Goal: Navigation & Orientation: Find specific page/section

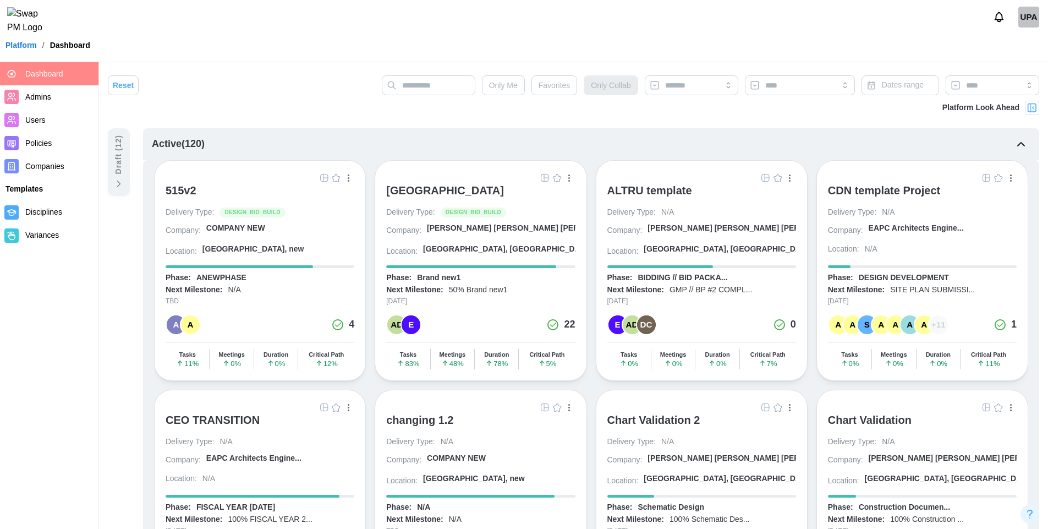
click at [633, 61] on header "UPA Platform / Dashboard" at bounding box center [524, 31] width 1048 height 62
click at [548, 178] on img "button" at bounding box center [545, 177] width 9 height 9
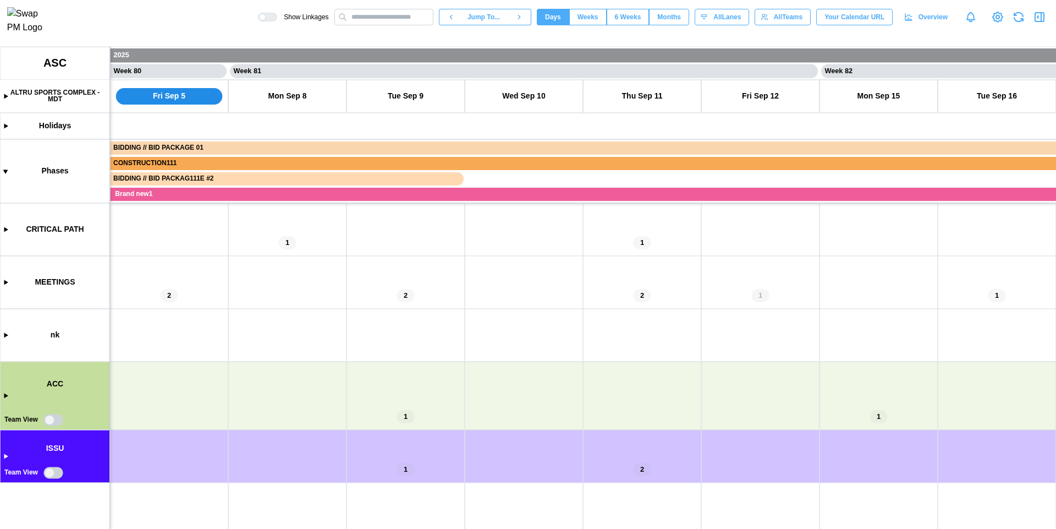
scroll to position [0, 47213]
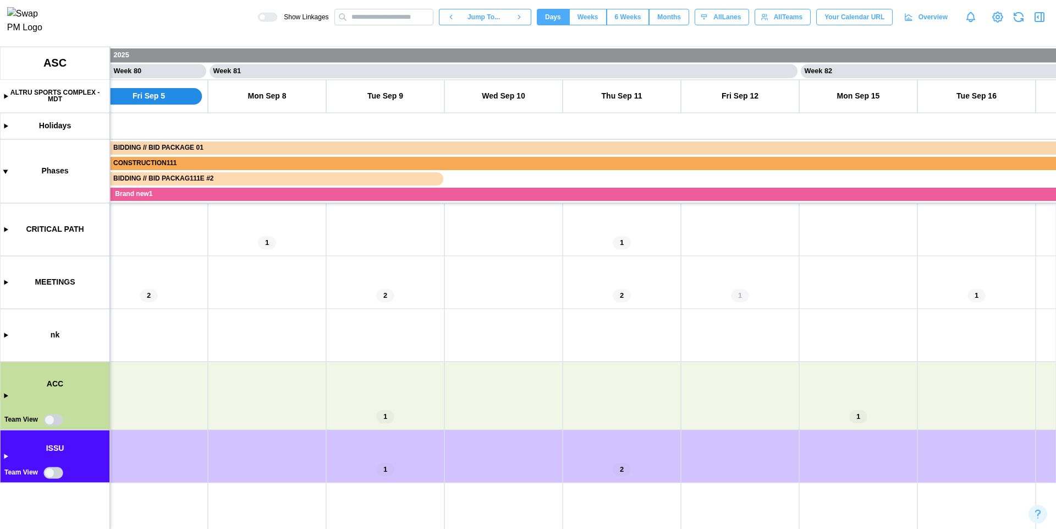
click at [1039, 21] on icon "button" at bounding box center [1039, 16] width 13 height 13
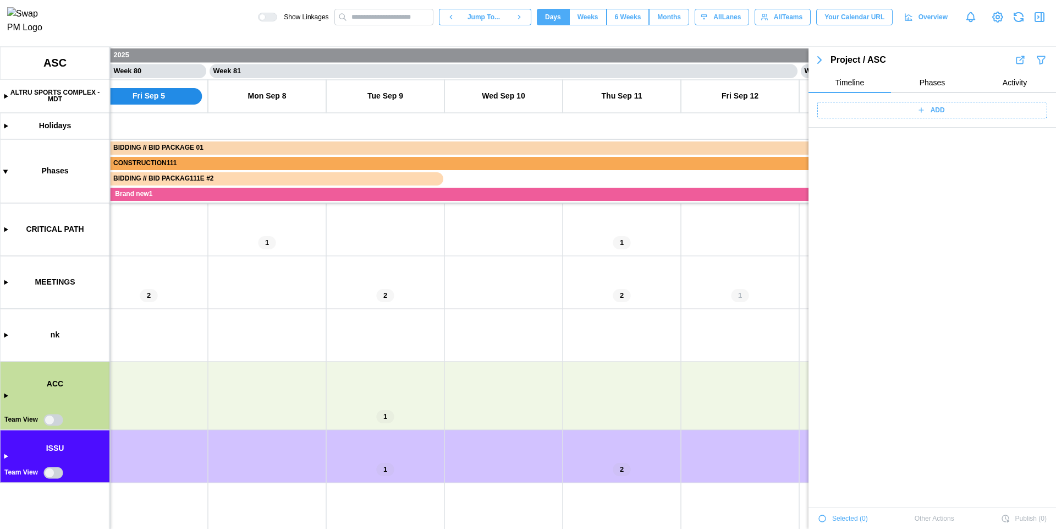
scroll to position [38886, 0]
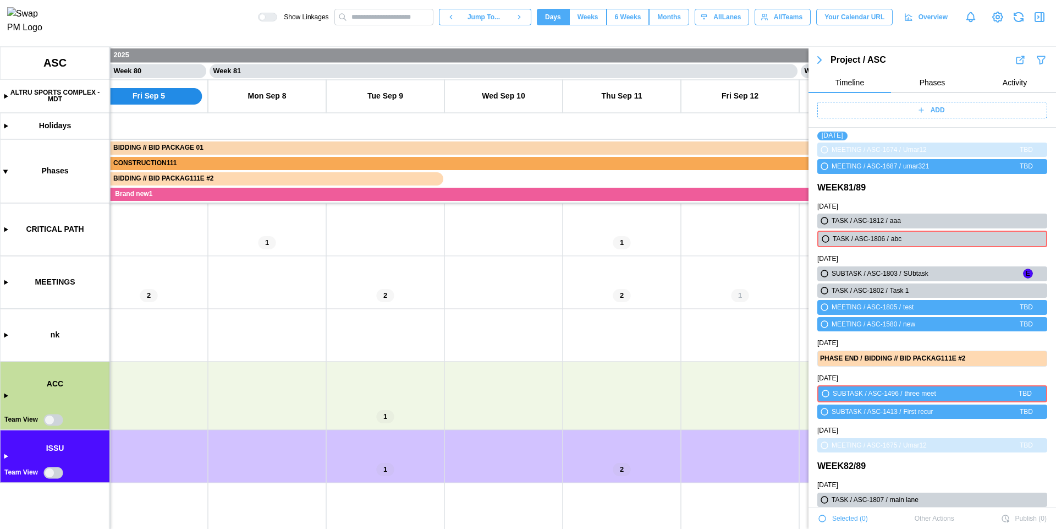
click at [1042, 18] on icon "button" at bounding box center [1039, 16] width 13 height 13
